Goal: Task Accomplishment & Management: Use online tool/utility

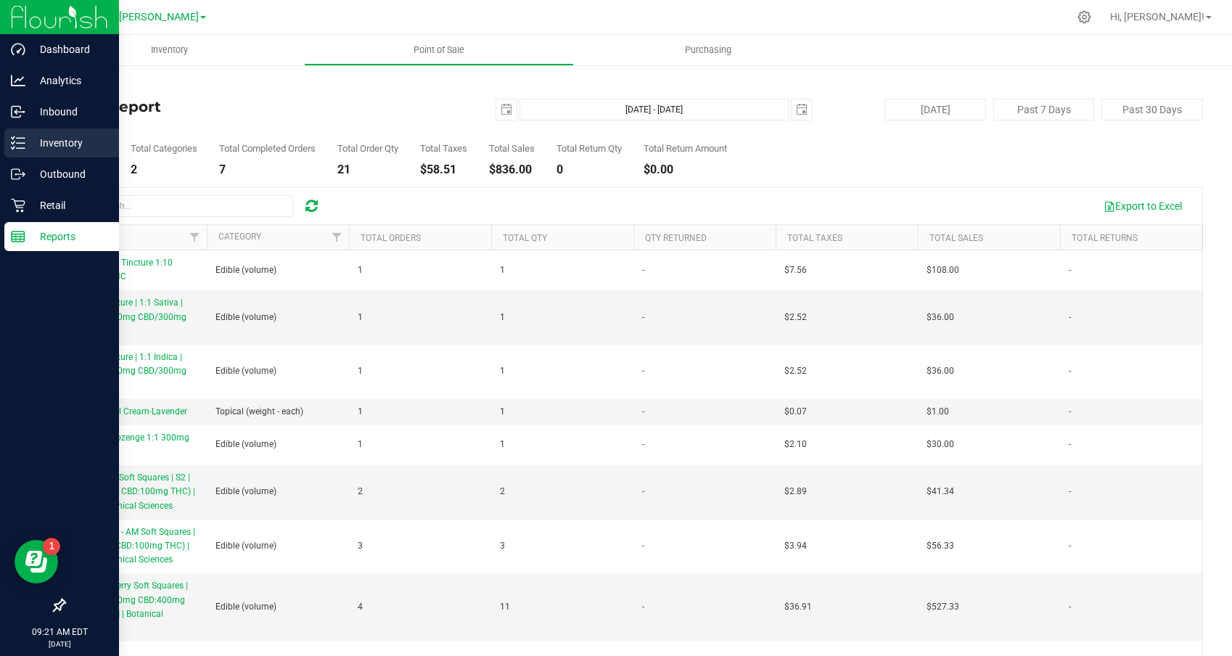
click at [36, 139] on p "Inventory" at bounding box center [68, 142] width 87 height 17
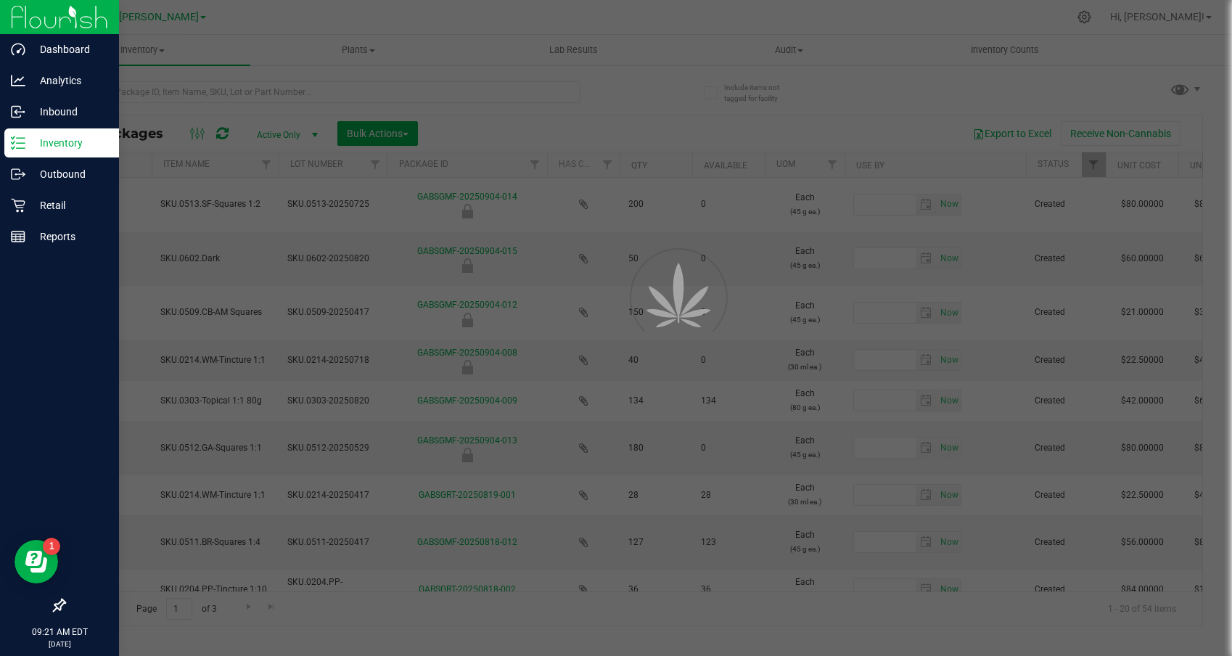
type input "[DATE]"
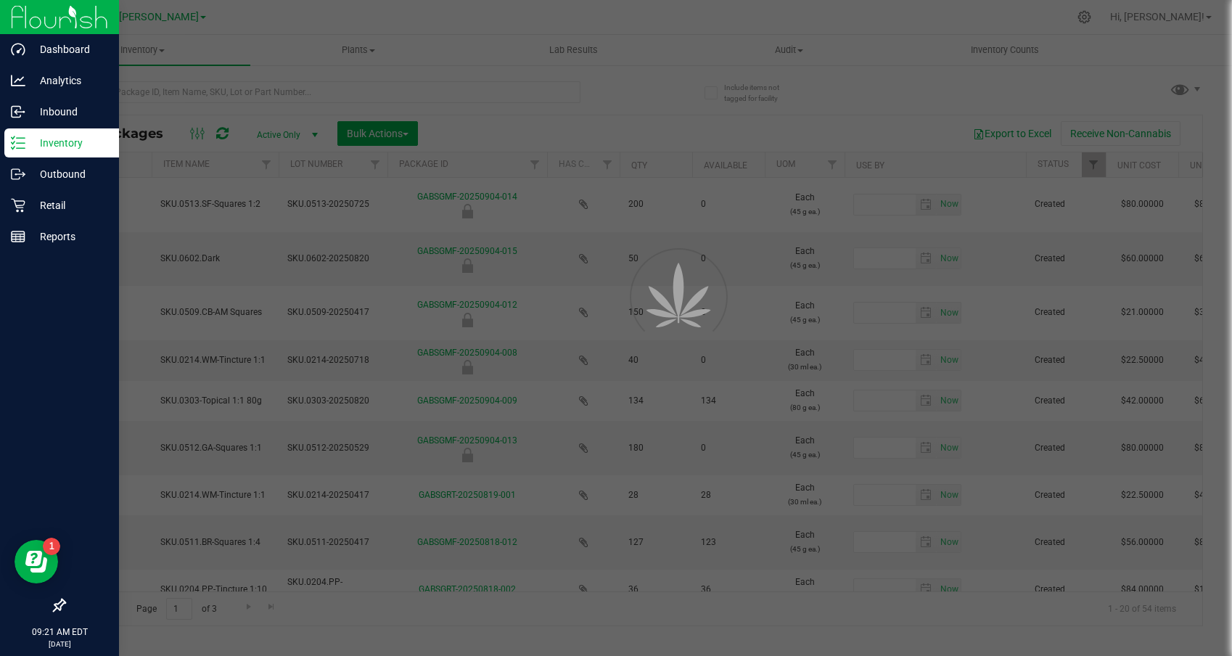
type input "[DATE]"
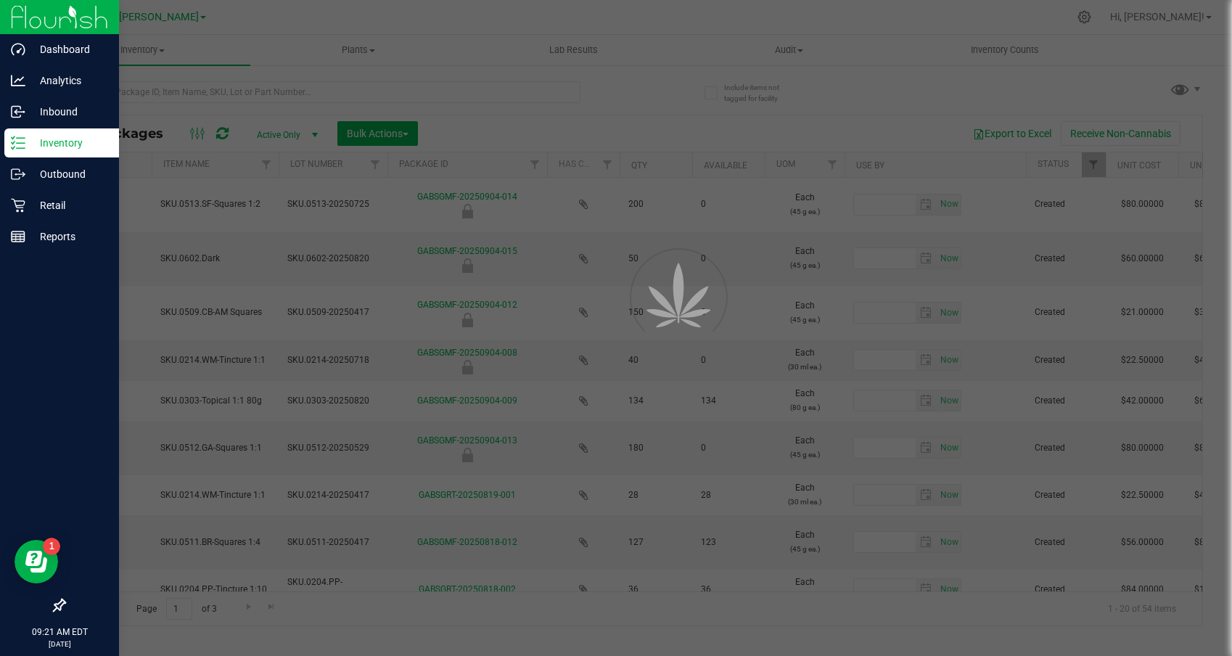
type input "[DATE]"
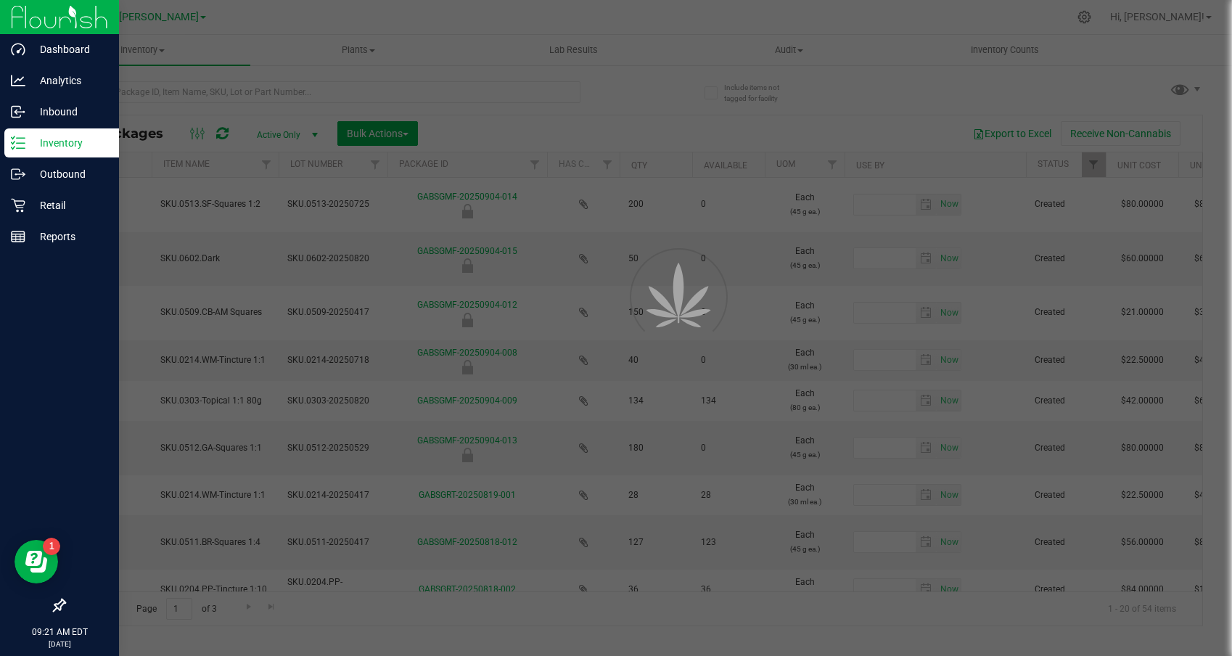
type input "[DATE]"
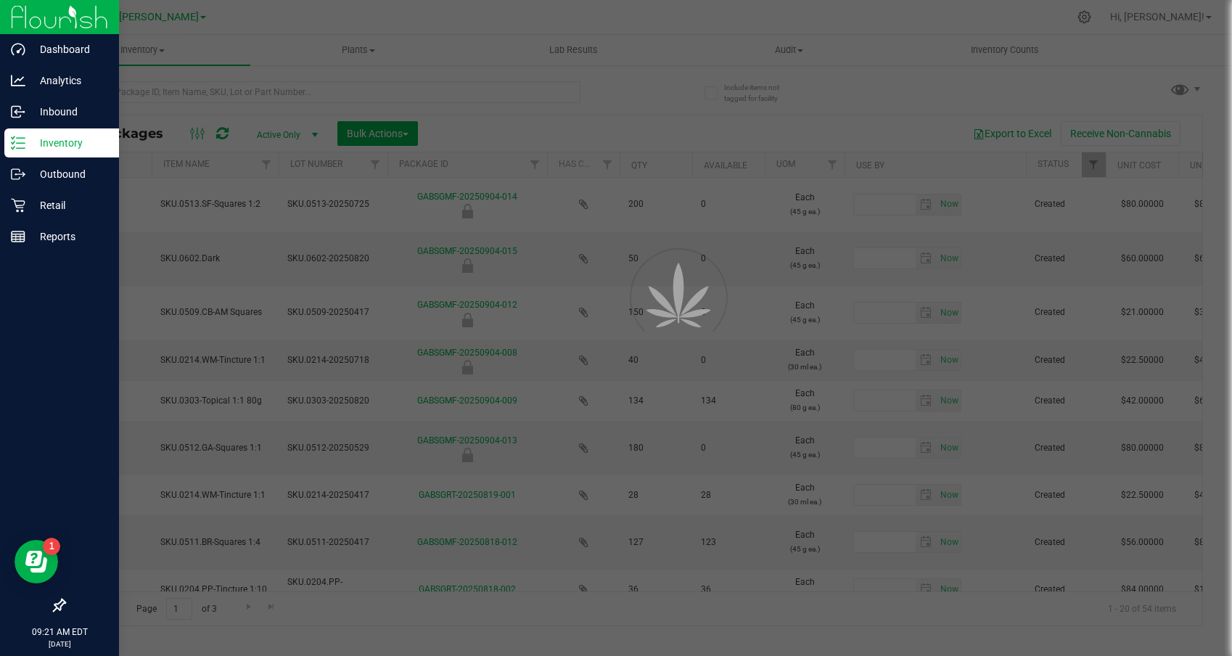
type input "[DATE]"
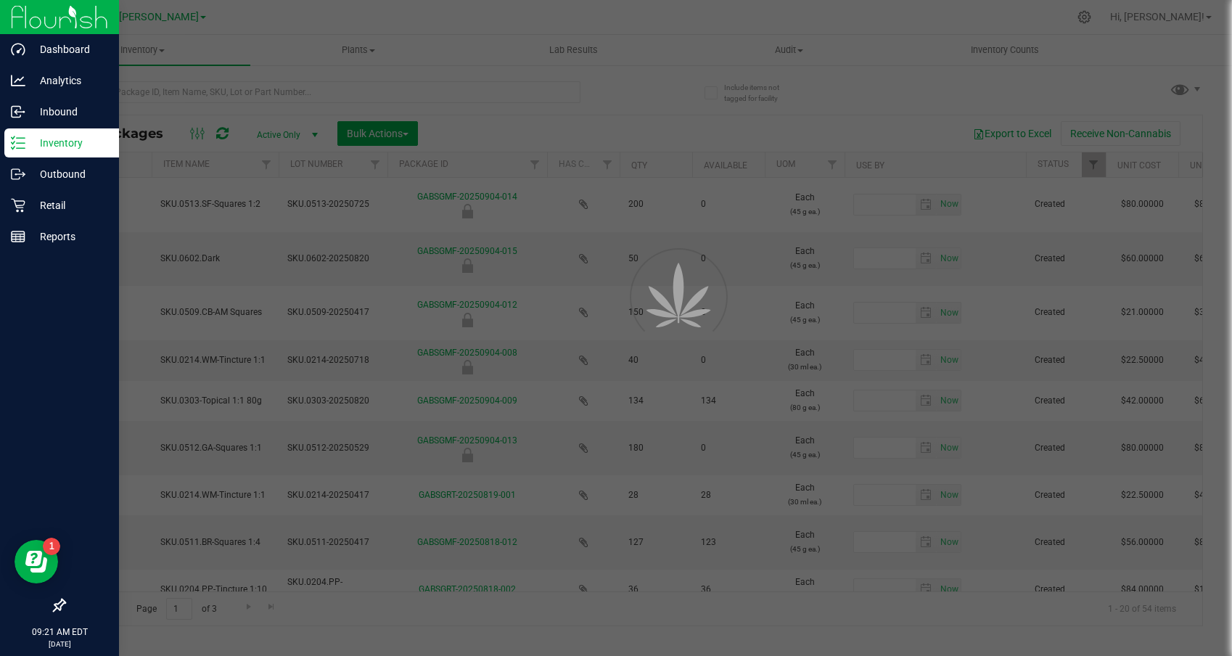
type input "[DATE]"
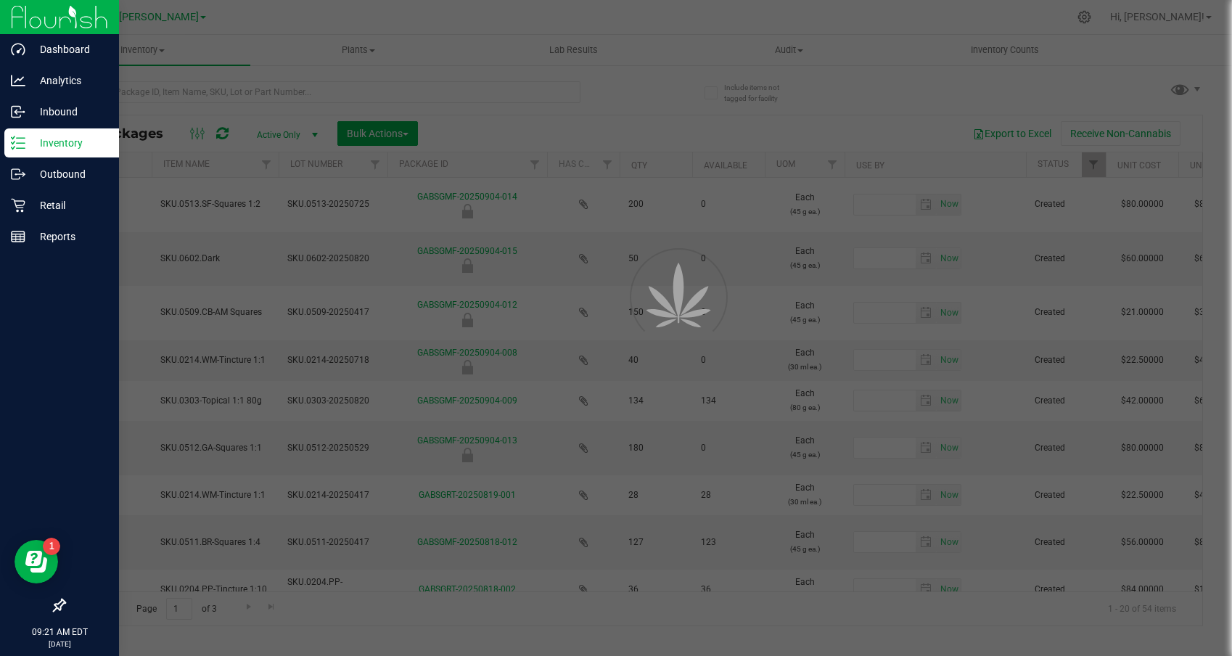
type input "[DATE]"
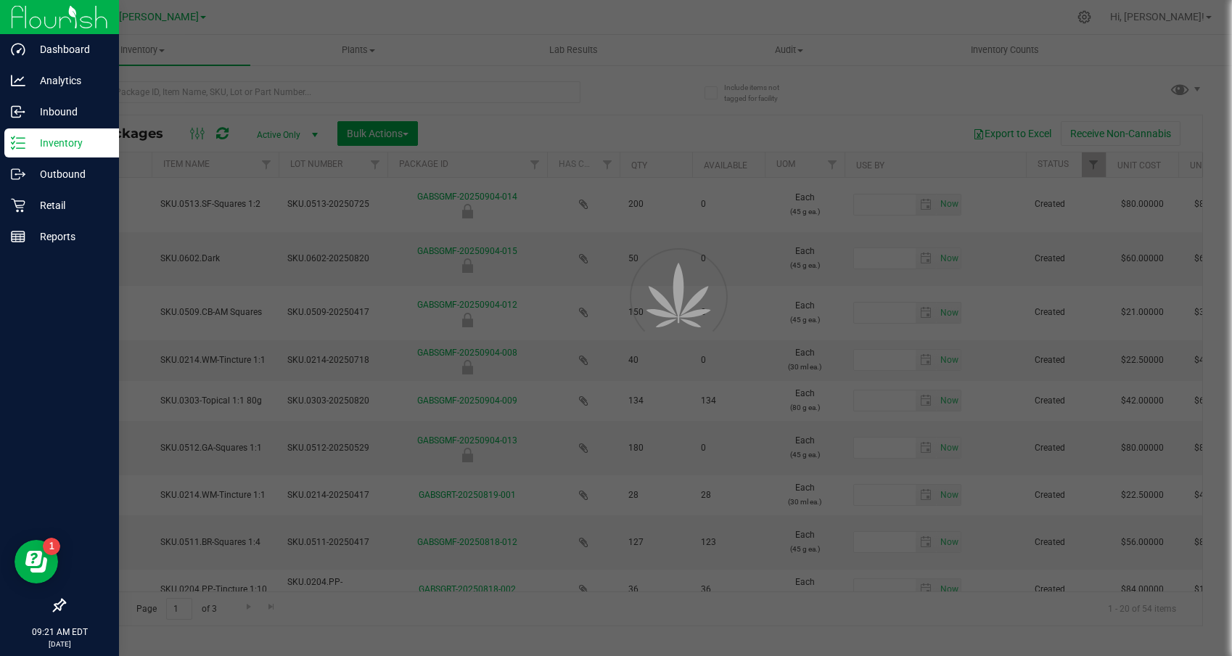
type input "[DATE]"
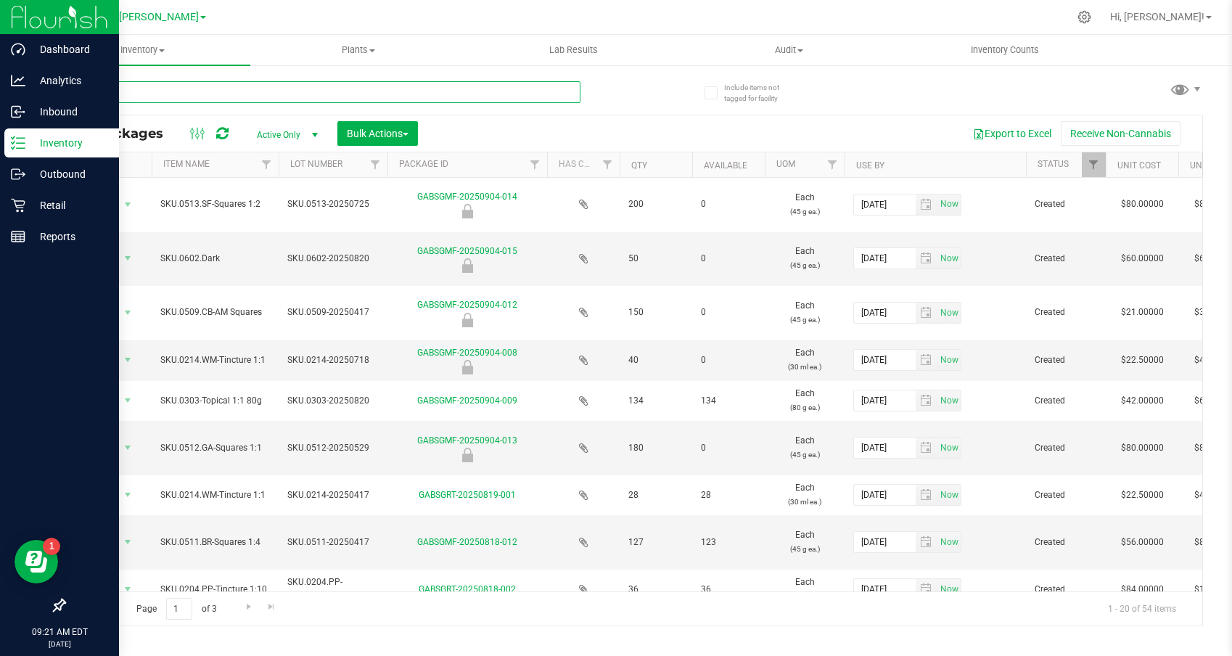
click at [238, 91] on input "text" at bounding box center [322, 92] width 517 height 22
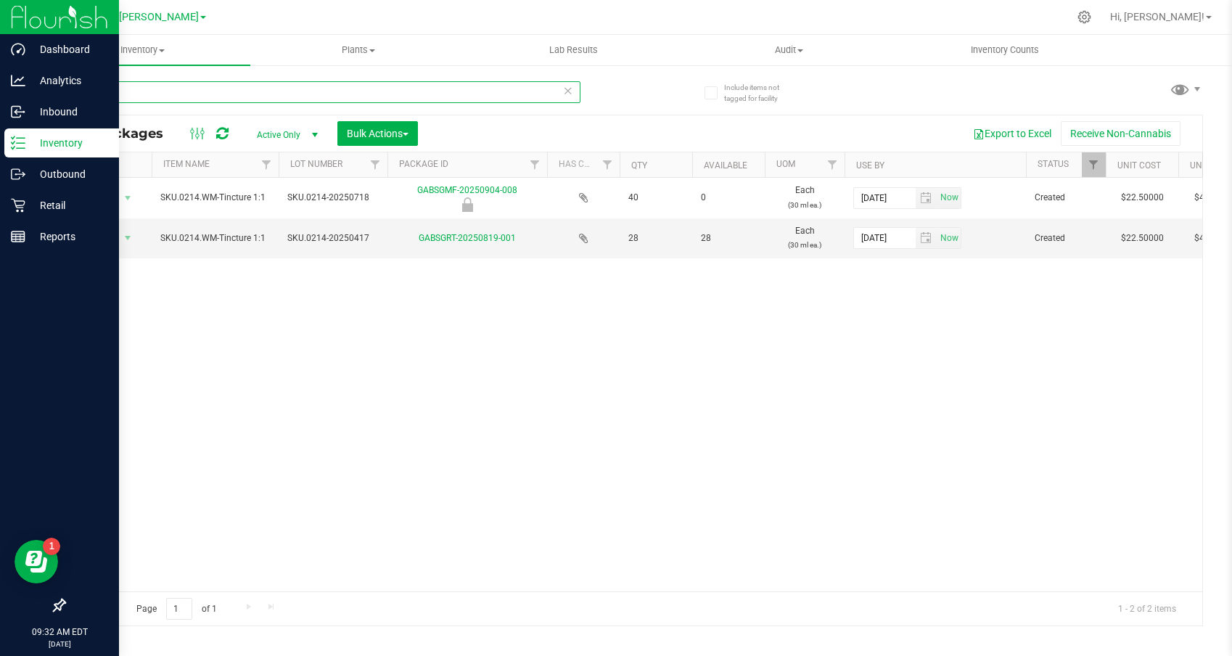
type input "0214"
